Goal: Obtain resource: Download file/media

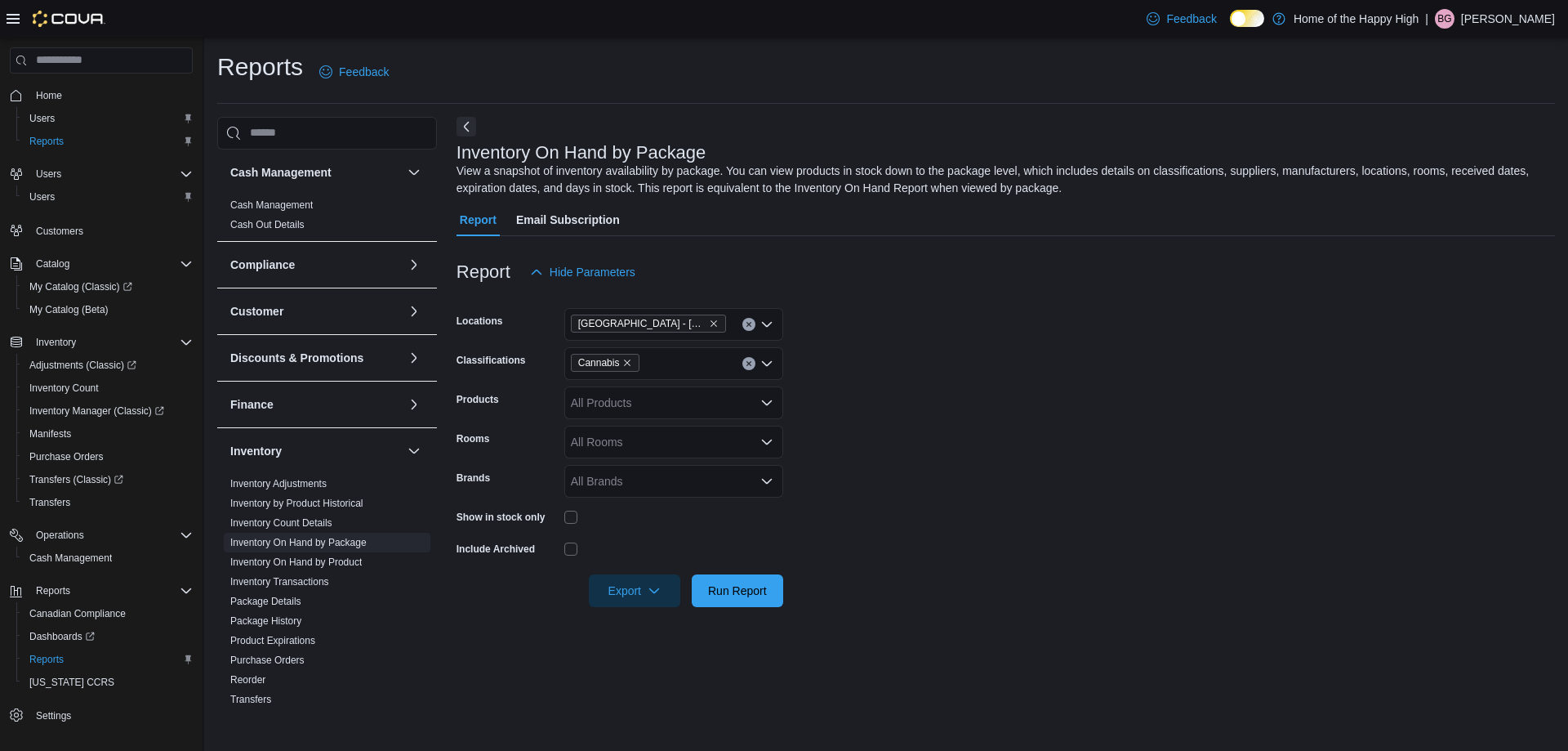
scroll to position [300, 0]
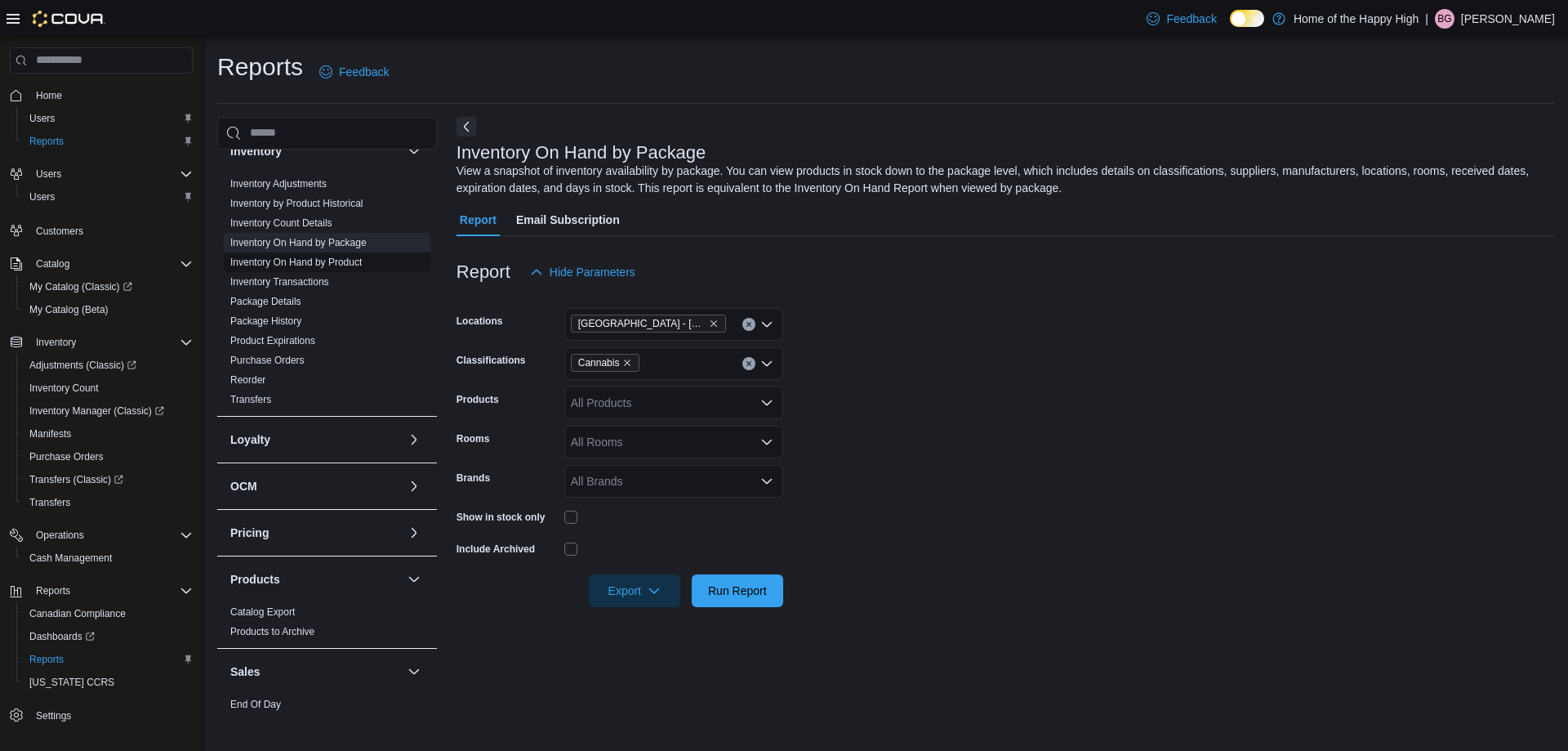
click at [363, 259] on span "Inventory On Hand by Product" at bounding box center [327, 261] width 207 height 19
click at [357, 263] on link "Inventory On Hand by Product" at bounding box center [296, 262] width 131 height 11
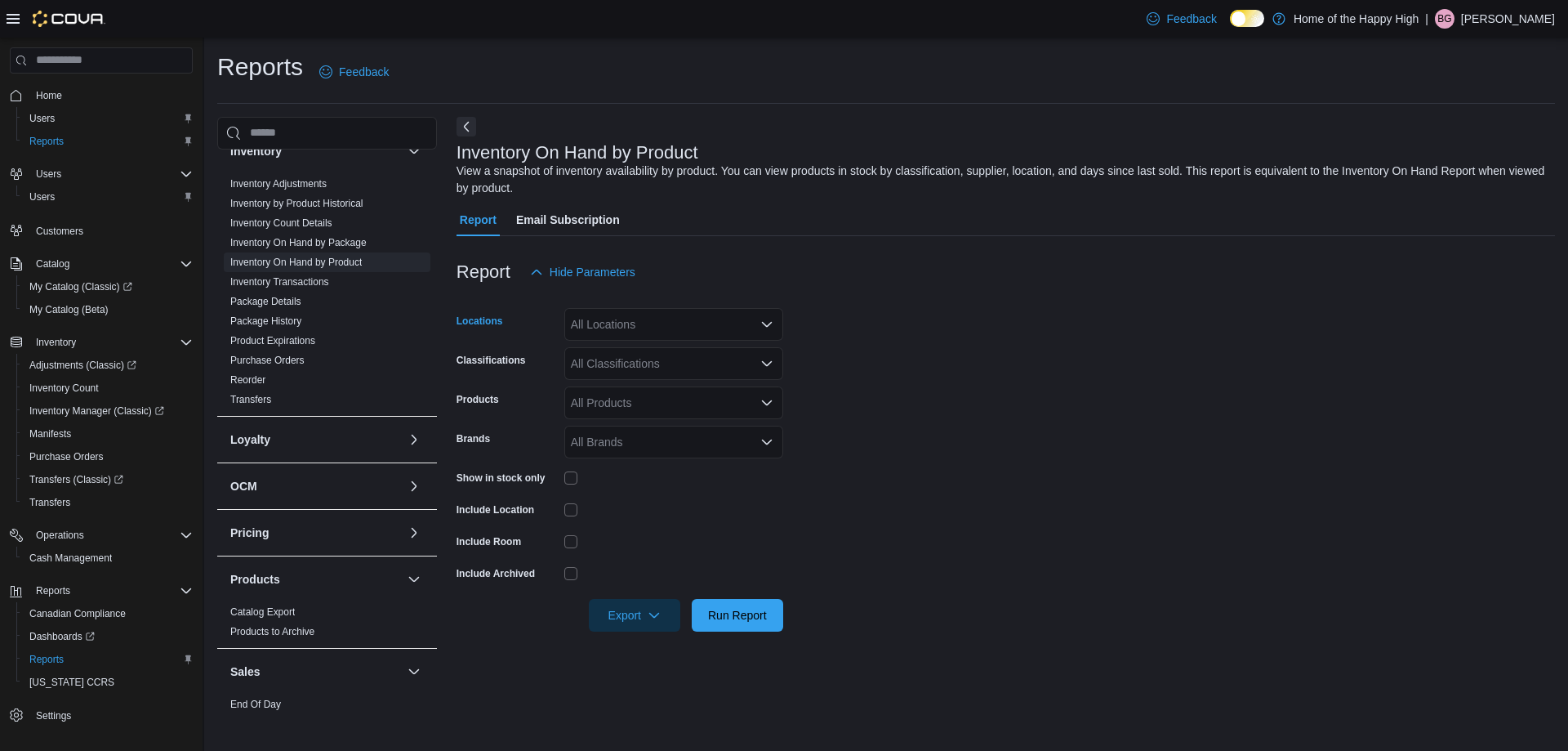
click at [664, 323] on div "All Locations" at bounding box center [673, 323] width 219 height 32
type input "****"
click at [681, 355] on span "[GEOGRAPHIC_DATA] - [PERSON_NAME][GEOGRAPHIC_DATA] - Fire & Flower" at bounding box center [843, 352] width 421 height 17
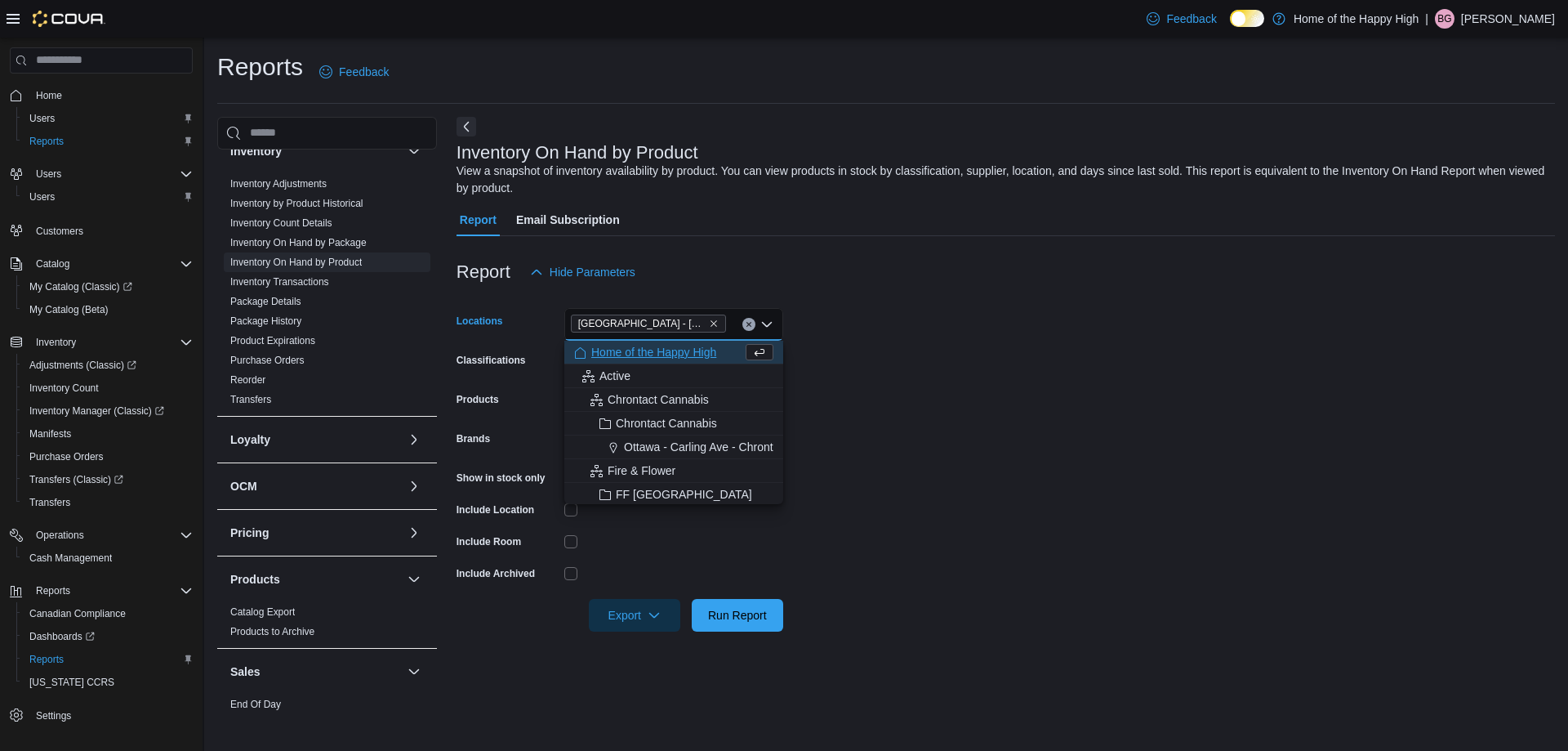
drag, startPoint x: 923, startPoint y: 368, endPoint x: 641, endPoint y: 358, distance: 282.2
click at [892, 368] on form "Locations [GEOGRAPHIC_DATA] - [PERSON_NAME][GEOGRAPHIC_DATA] - Fire & Flower Co…" at bounding box center [1006, 460] width 1099 height 344
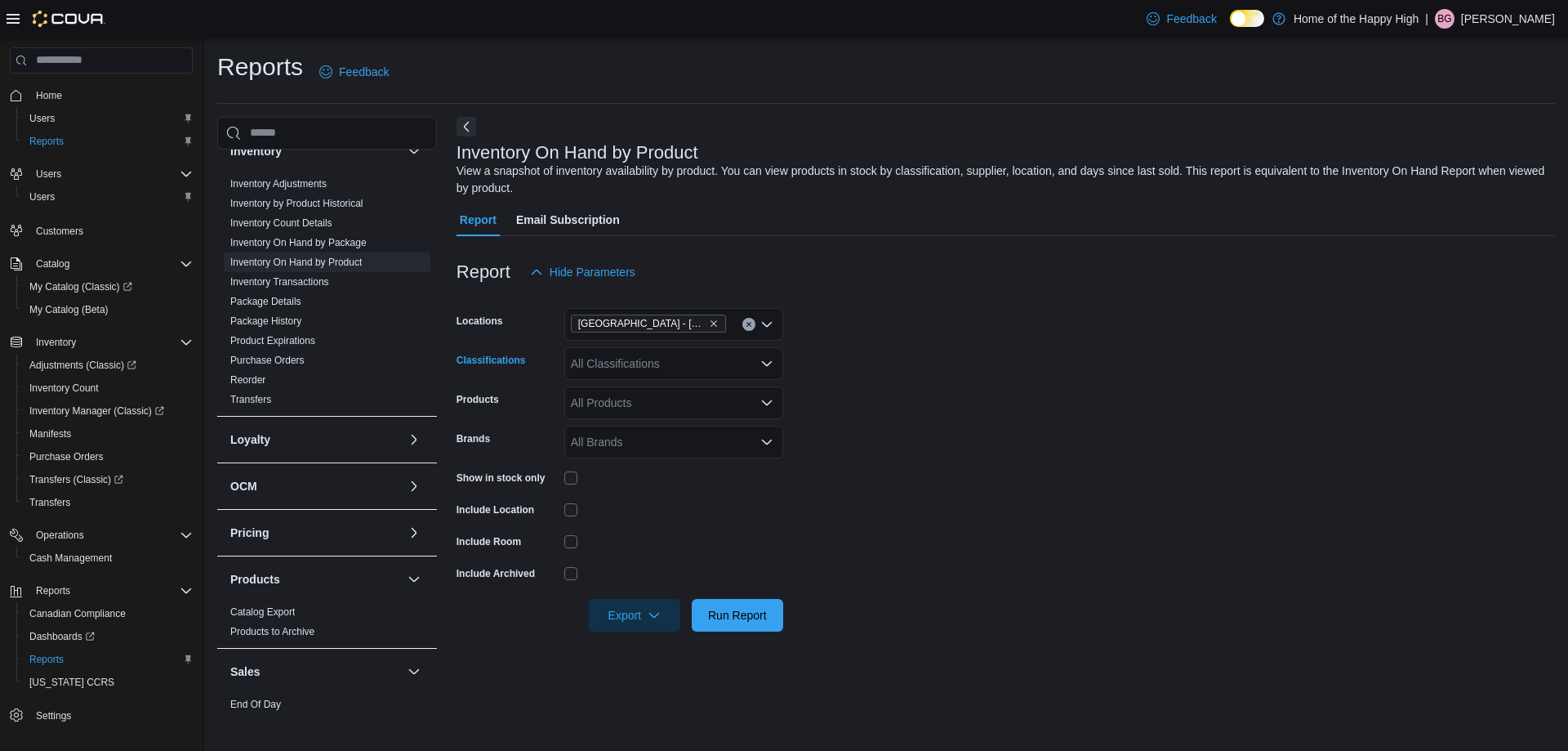
click at [641, 358] on div "All Classifications" at bounding box center [673, 363] width 219 height 32
type input "****"
click at [642, 393] on span "Cannabis" at bounding box center [623, 392] width 48 height 17
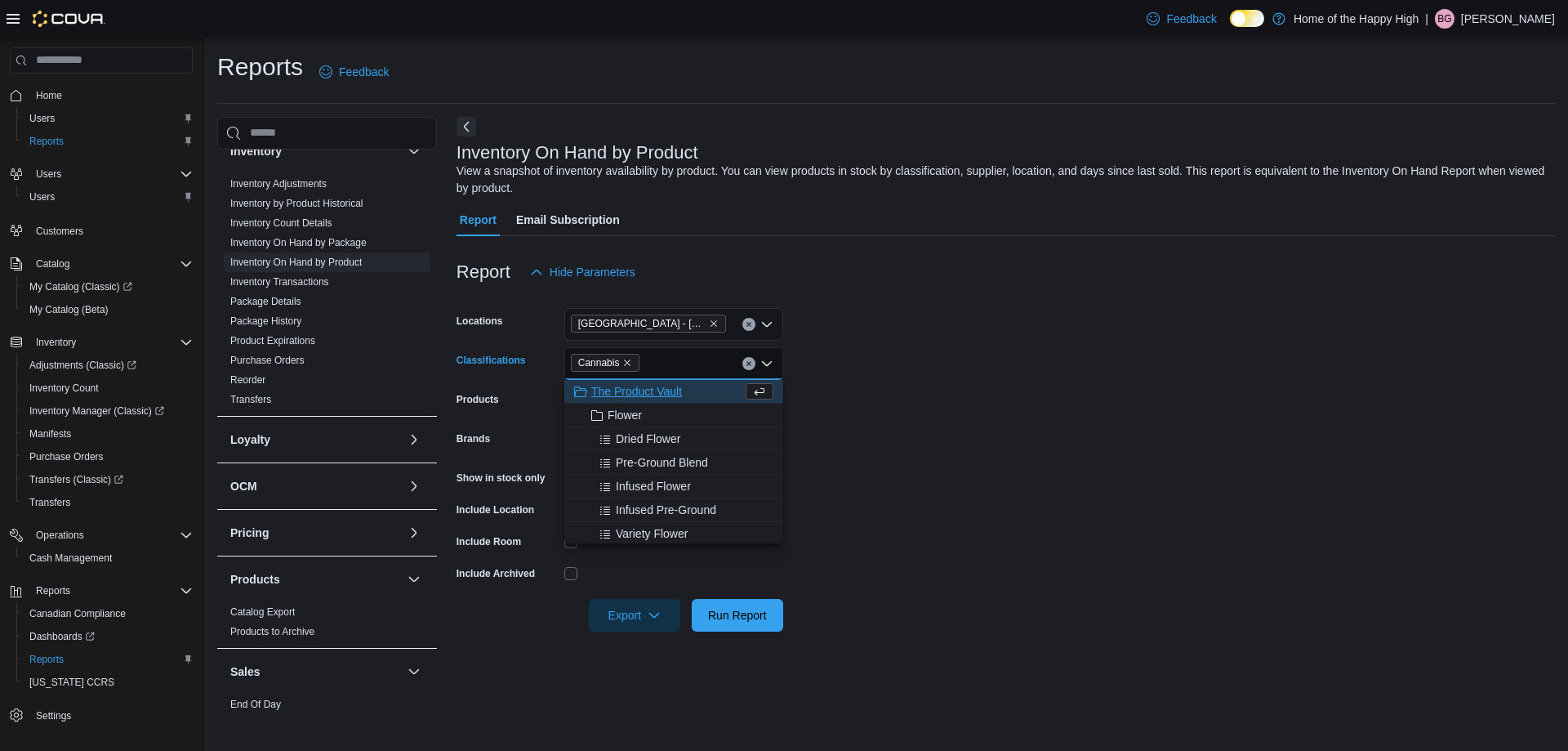
click at [1044, 436] on form "Locations [GEOGRAPHIC_DATA] - [PERSON_NAME][GEOGRAPHIC_DATA] - Fire & Flower Cl…" at bounding box center [1006, 460] width 1099 height 344
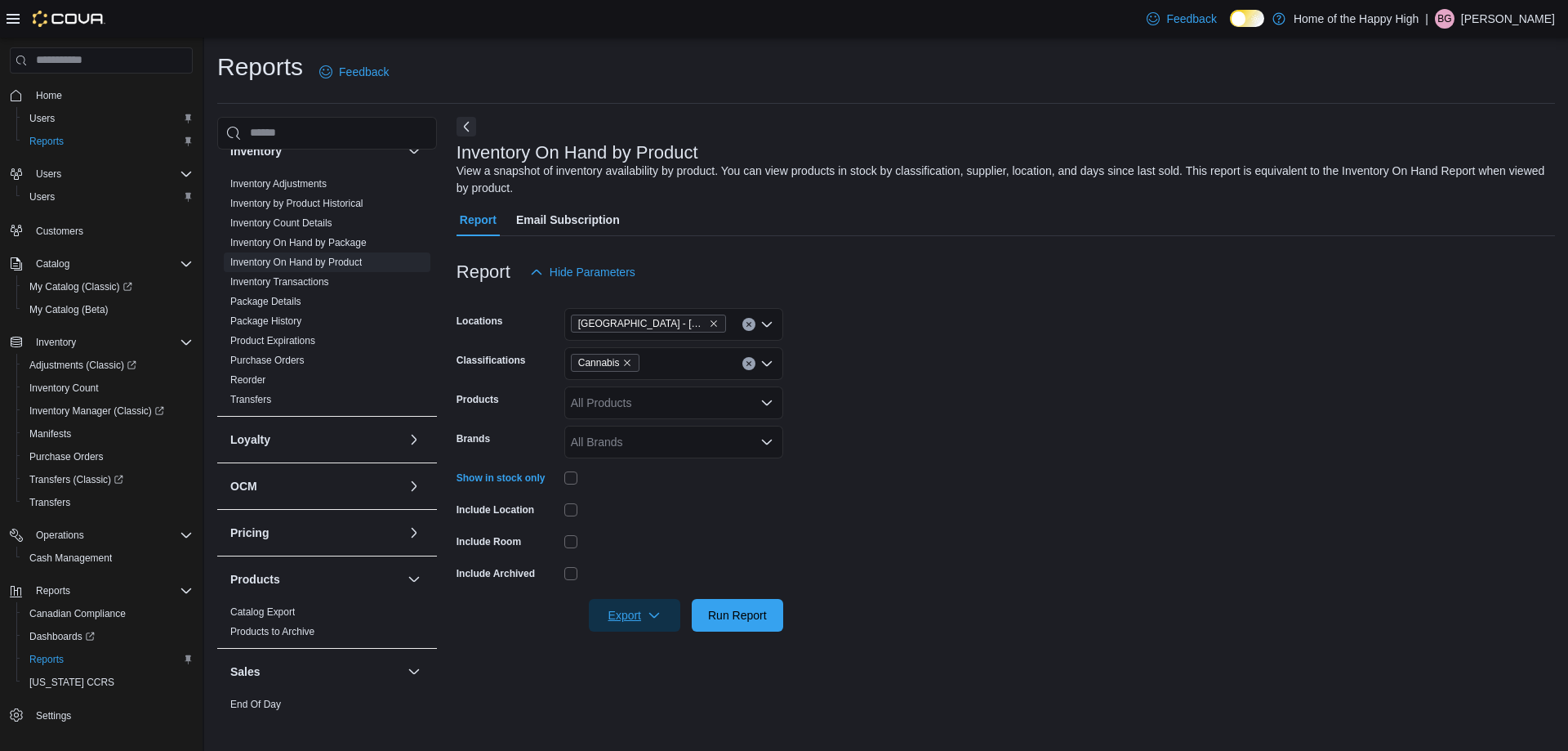
click at [624, 620] on span "Export" at bounding box center [634, 614] width 72 height 32
click at [637, 650] on span "Export to Excel" at bounding box center [637, 648] width 74 height 13
